Goal: Task Accomplishment & Management: Manage account settings

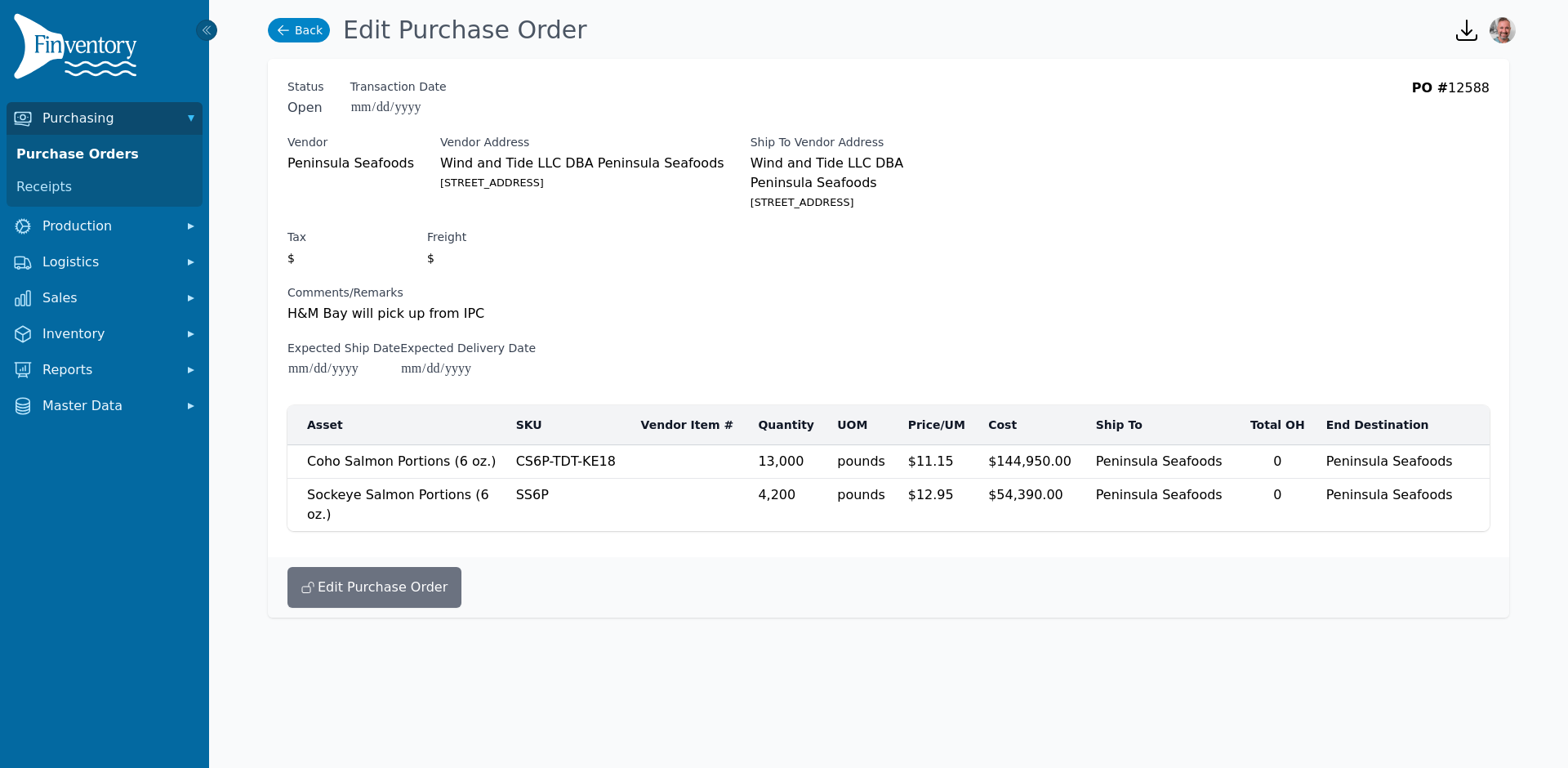
click at [282, 24] on icon at bounding box center [284, 30] width 17 height 17
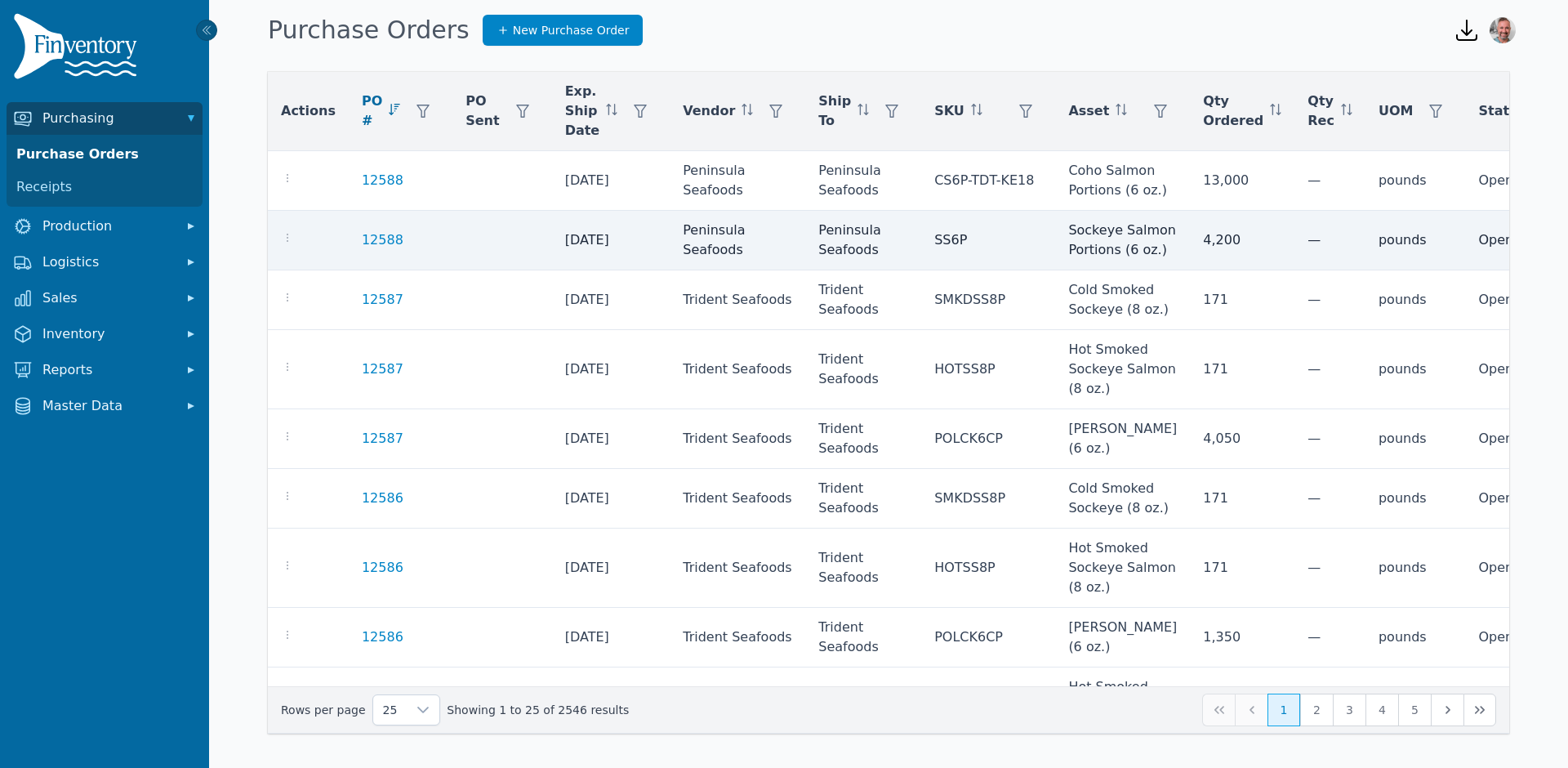
click at [280, 249] on td at bounding box center [308, 240] width 81 height 60
click at [286, 244] on icon "button" at bounding box center [287, 238] width 13 height 13
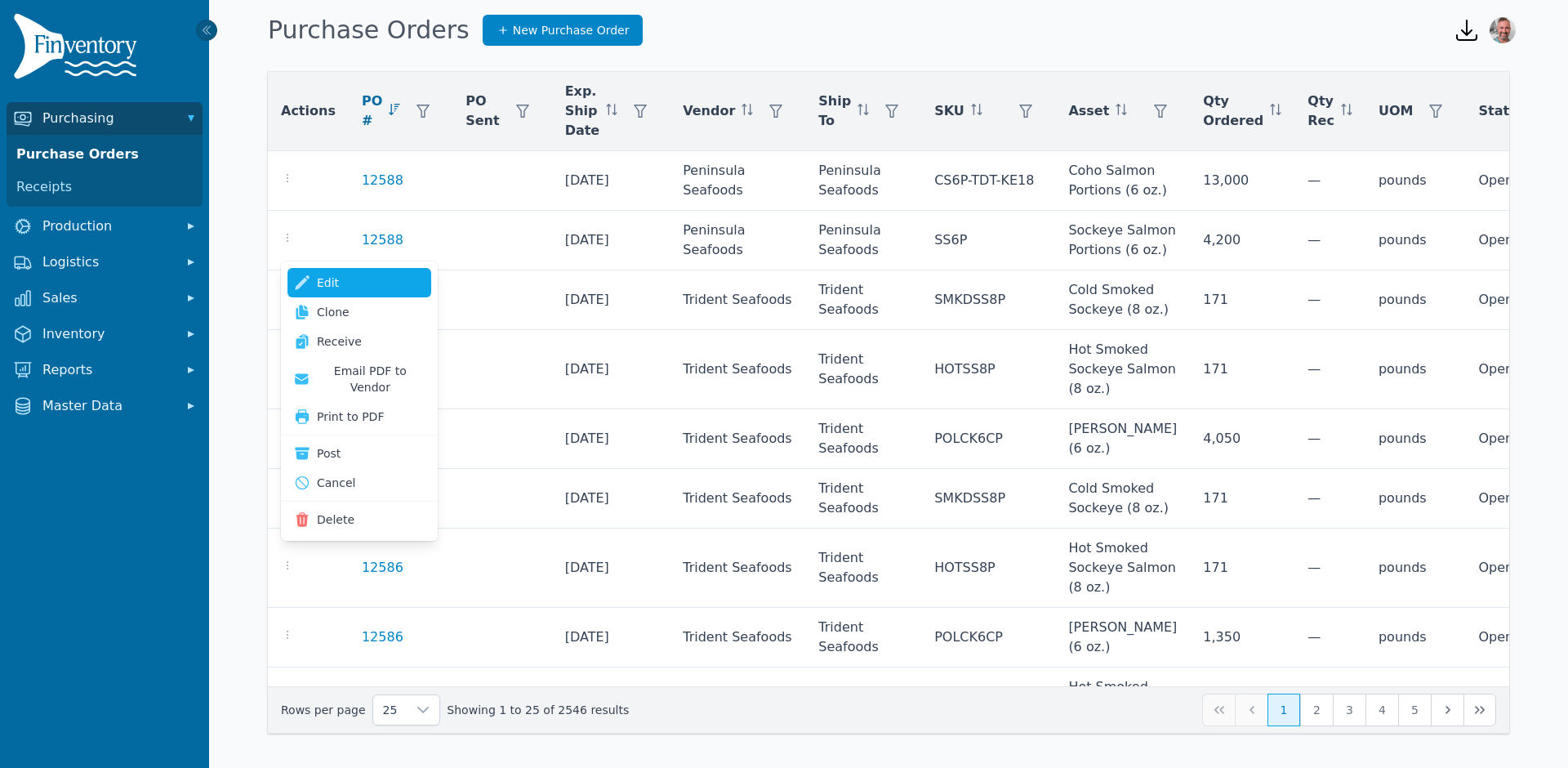
click at [297, 274] on icon at bounding box center [303, 283] width 17 height 17
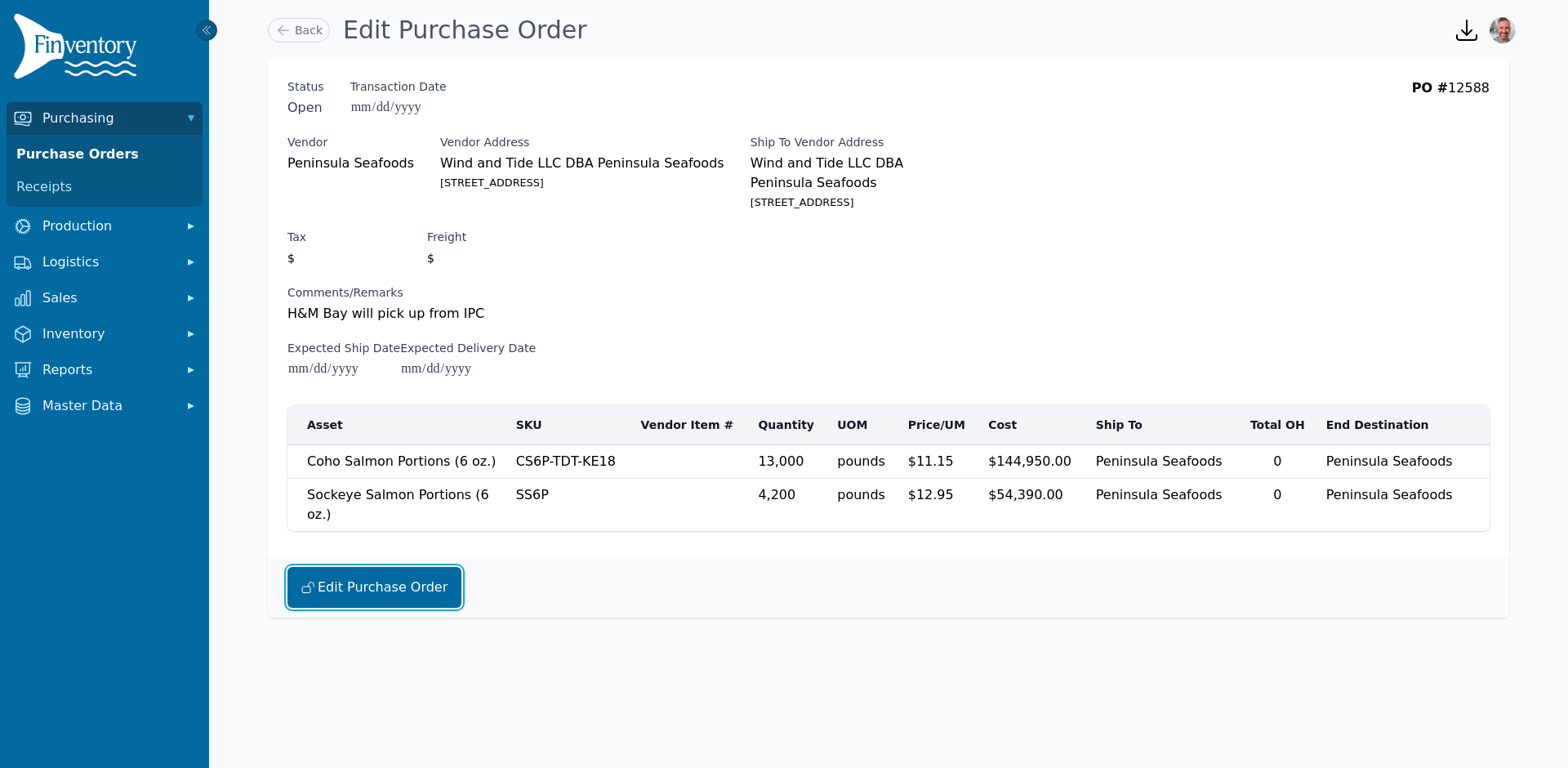
click at [353, 567] on button "Edit Purchase Order" at bounding box center [374, 587] width 174 height 41
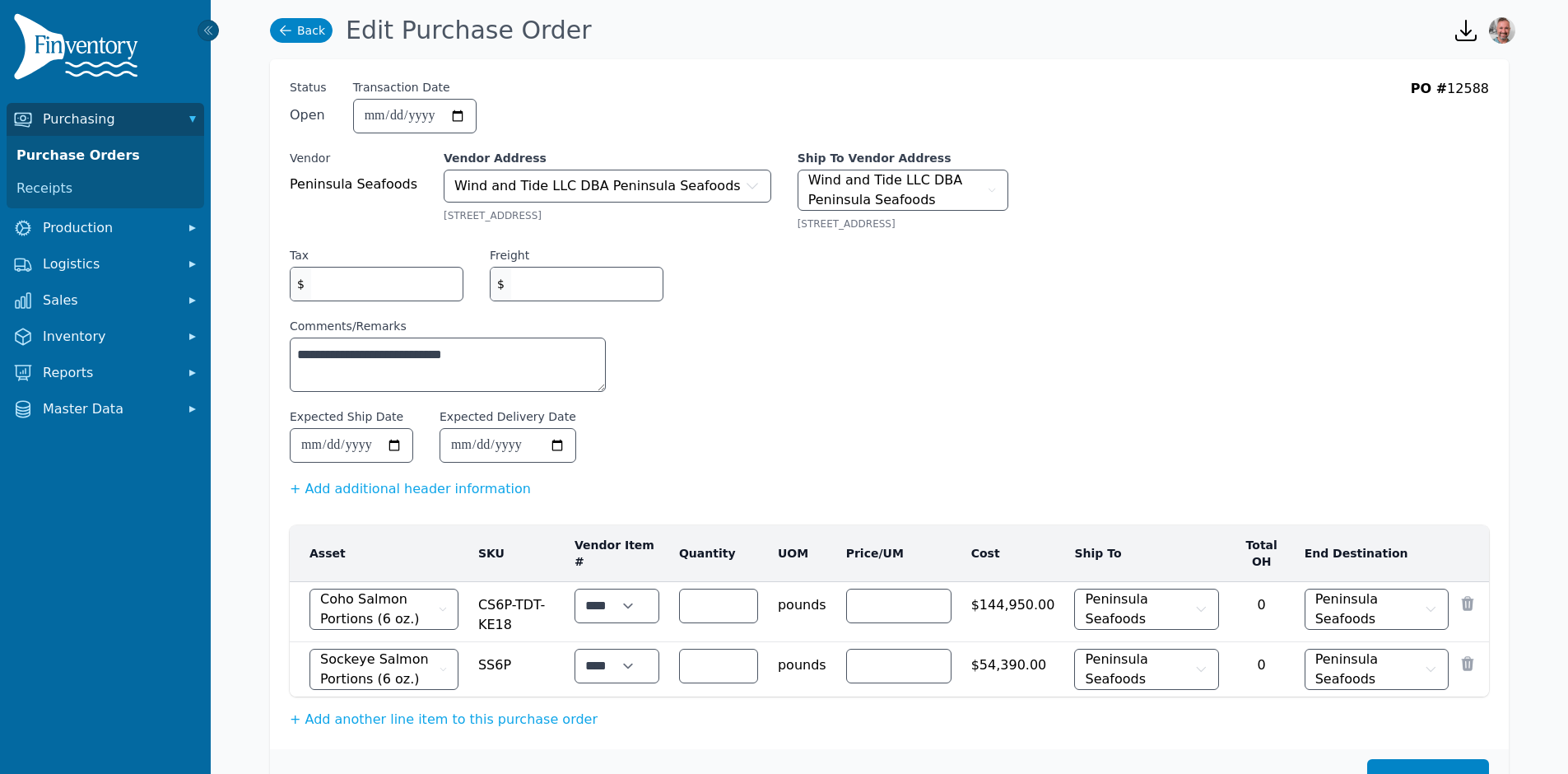
click at [295, 31] on link "Back" at bounding box center [301, 31] width 63 height 25
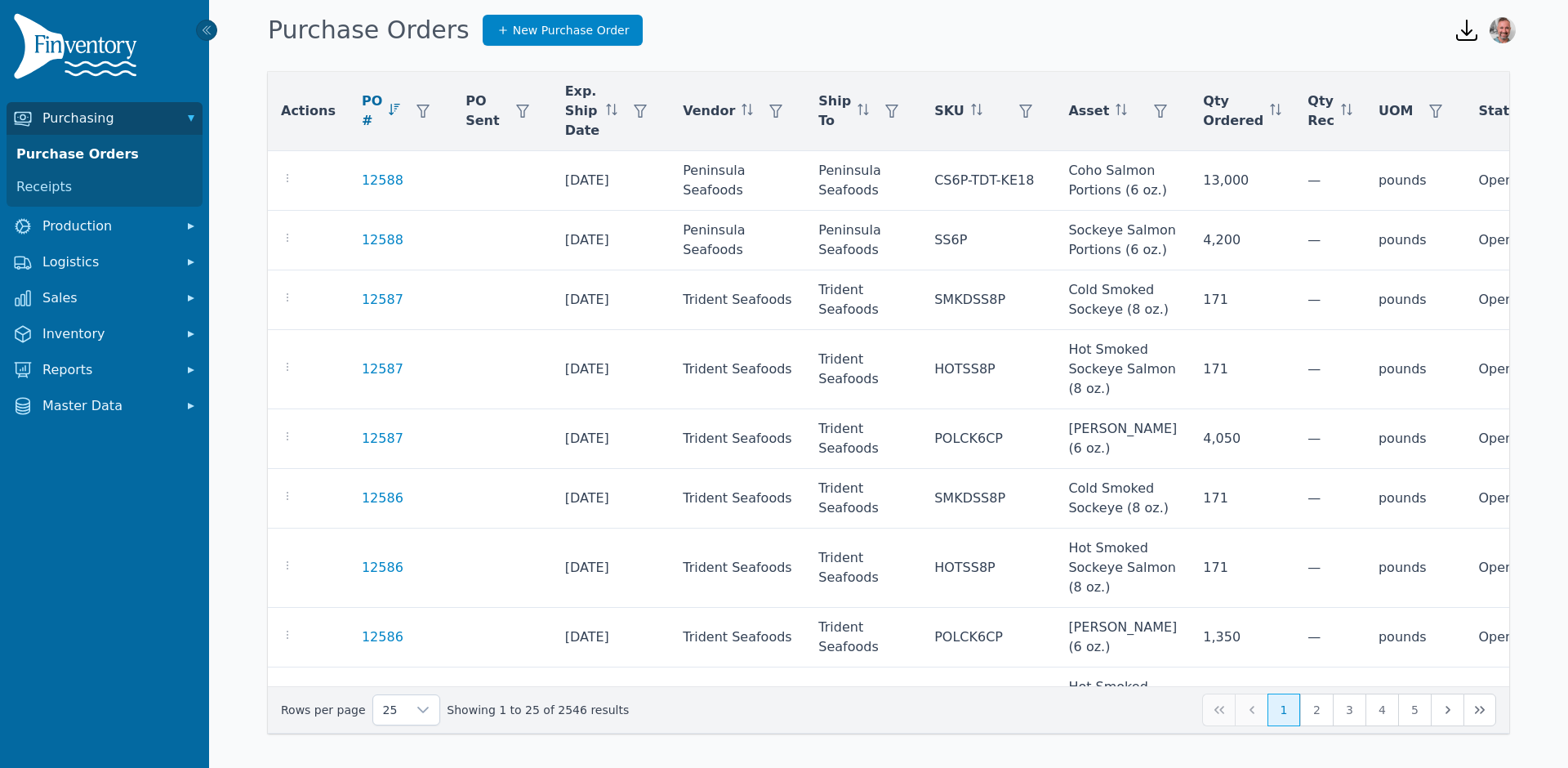
click at [293, 31] on h1 "Purchase Orders" at bounding box center [369, 30] width 202 height 29
